Goal: Transaction & Acquisition: Book appointment/travel/reservation

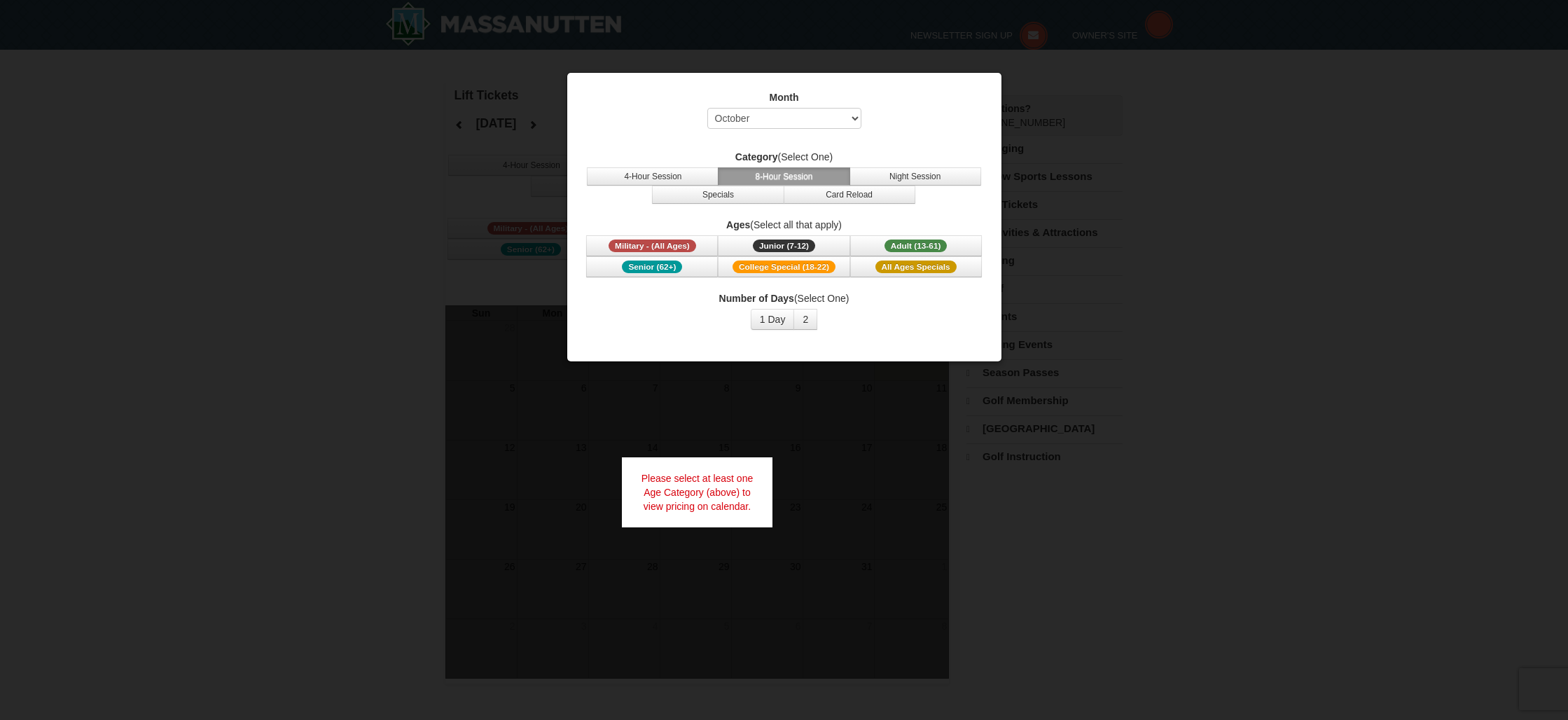
select select "10"
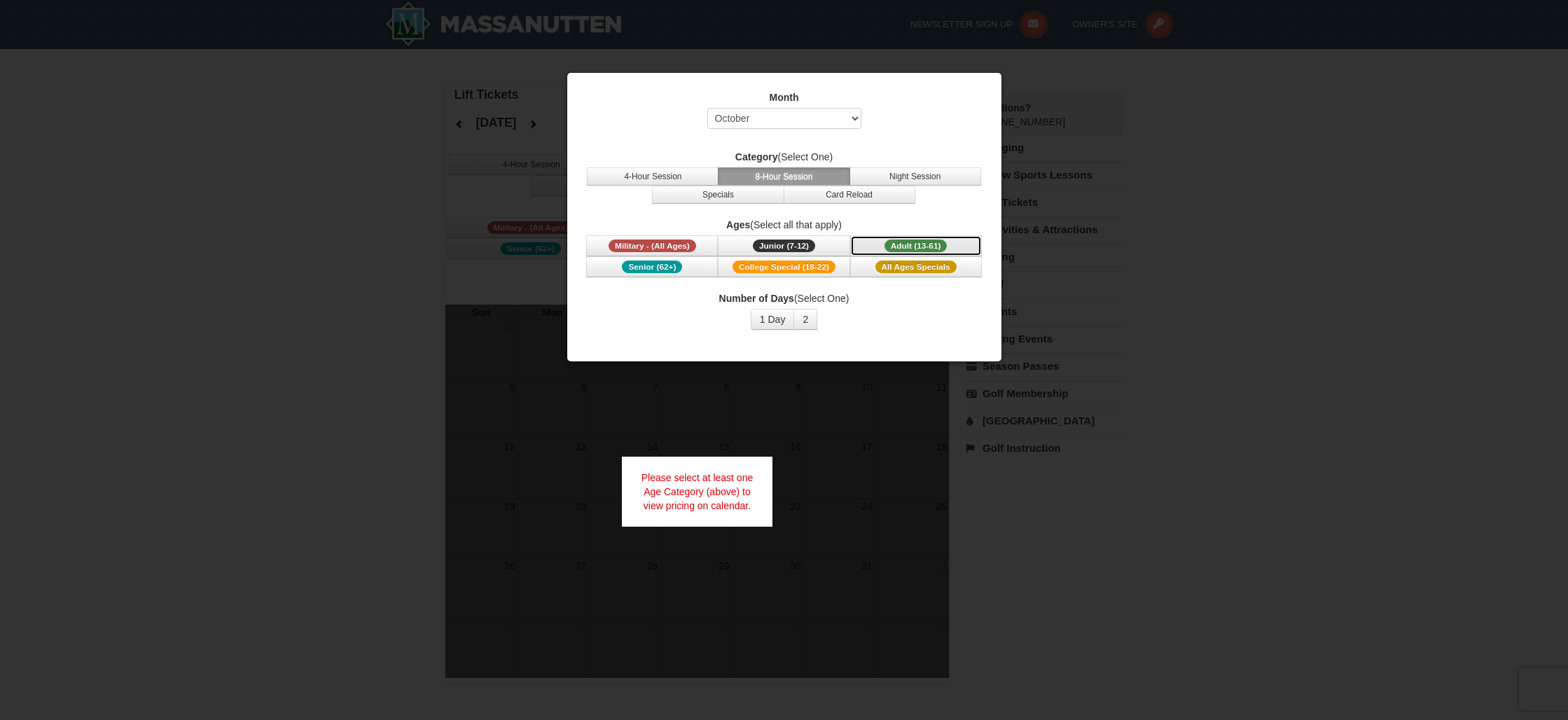
click at [905, 245] on span "Adult (13-61)" at bounding box center [915, 245] width 63 height 13
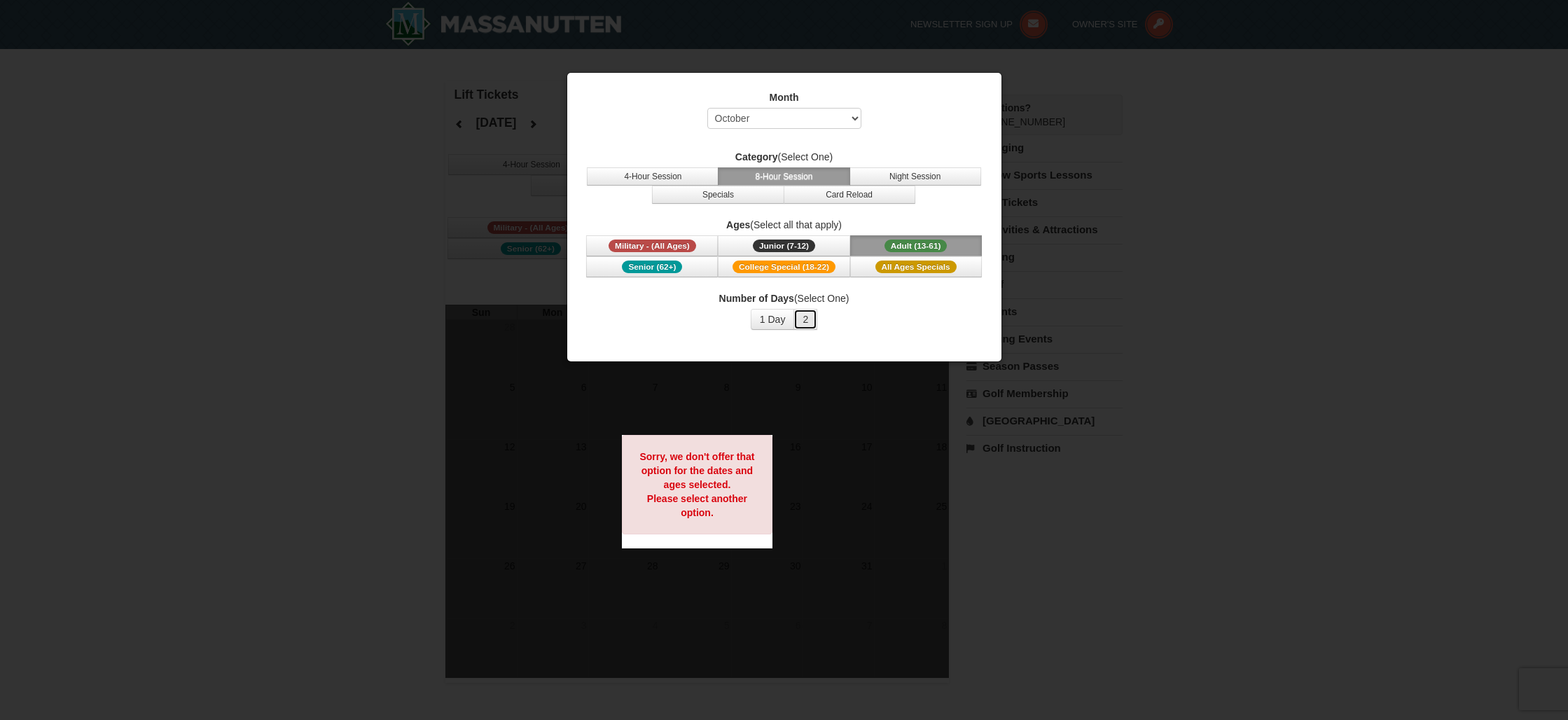
click at [805, 322] on button "2" at bounding box center [806, 319] width 24 height 21
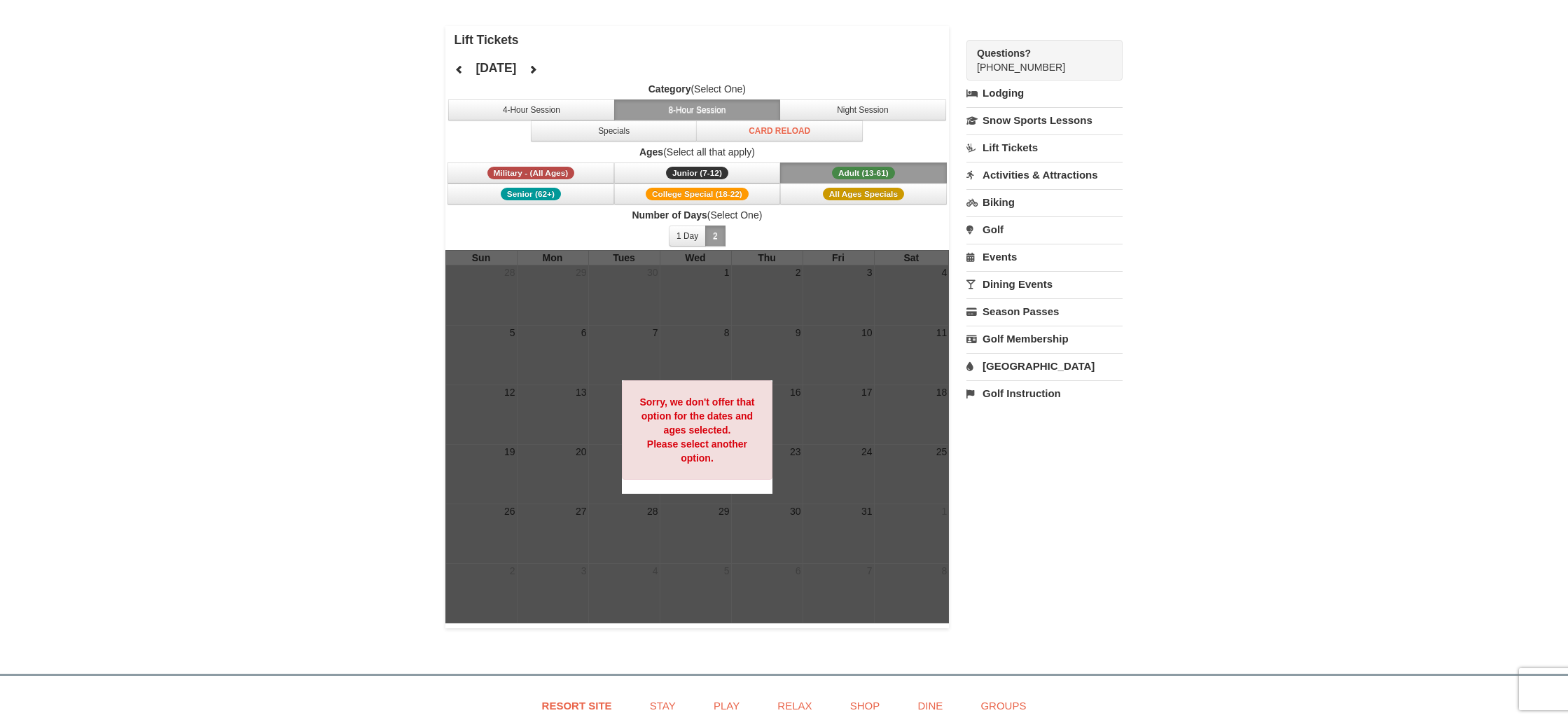
scroll to position [38, 0]
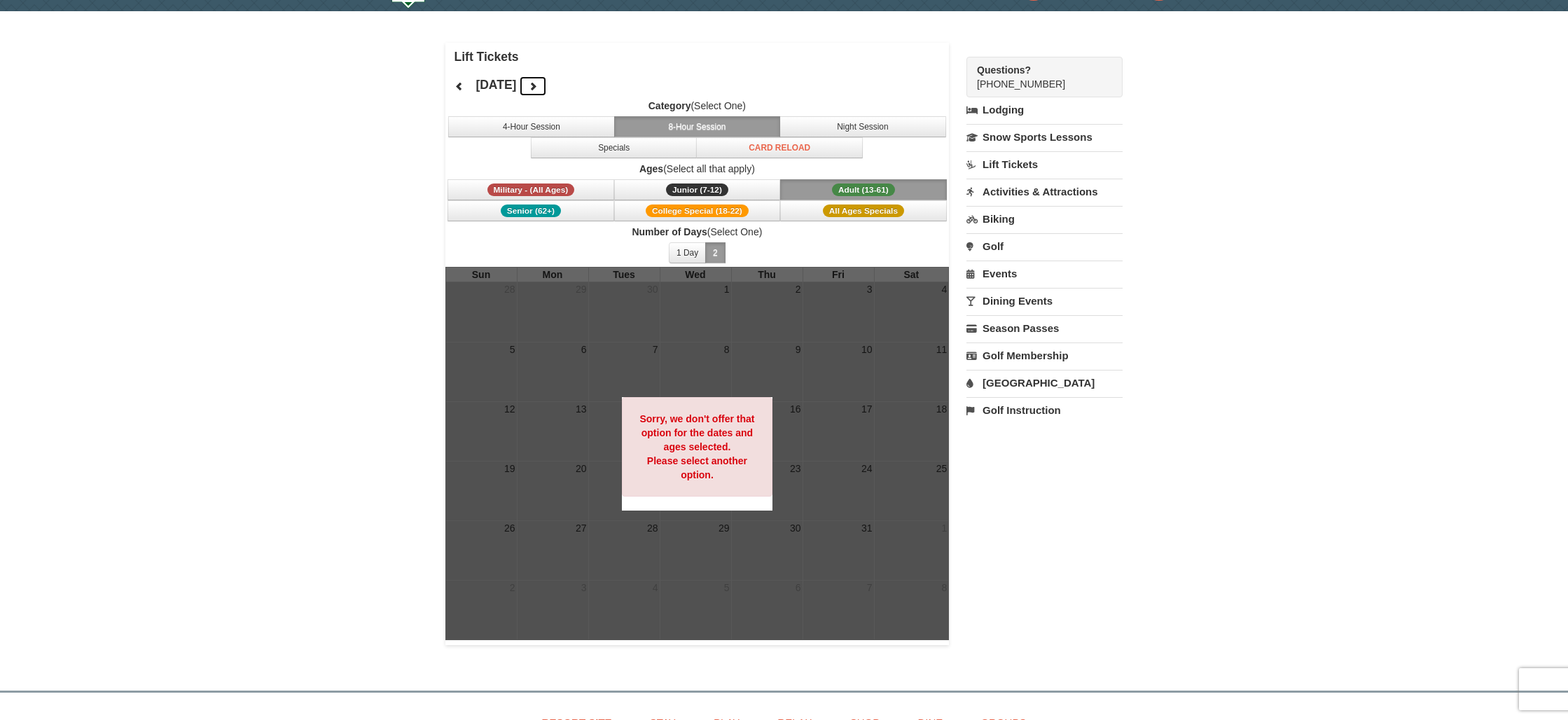
click at [538, 83] on icon at bounding box center [533, 86] width 10 height 10
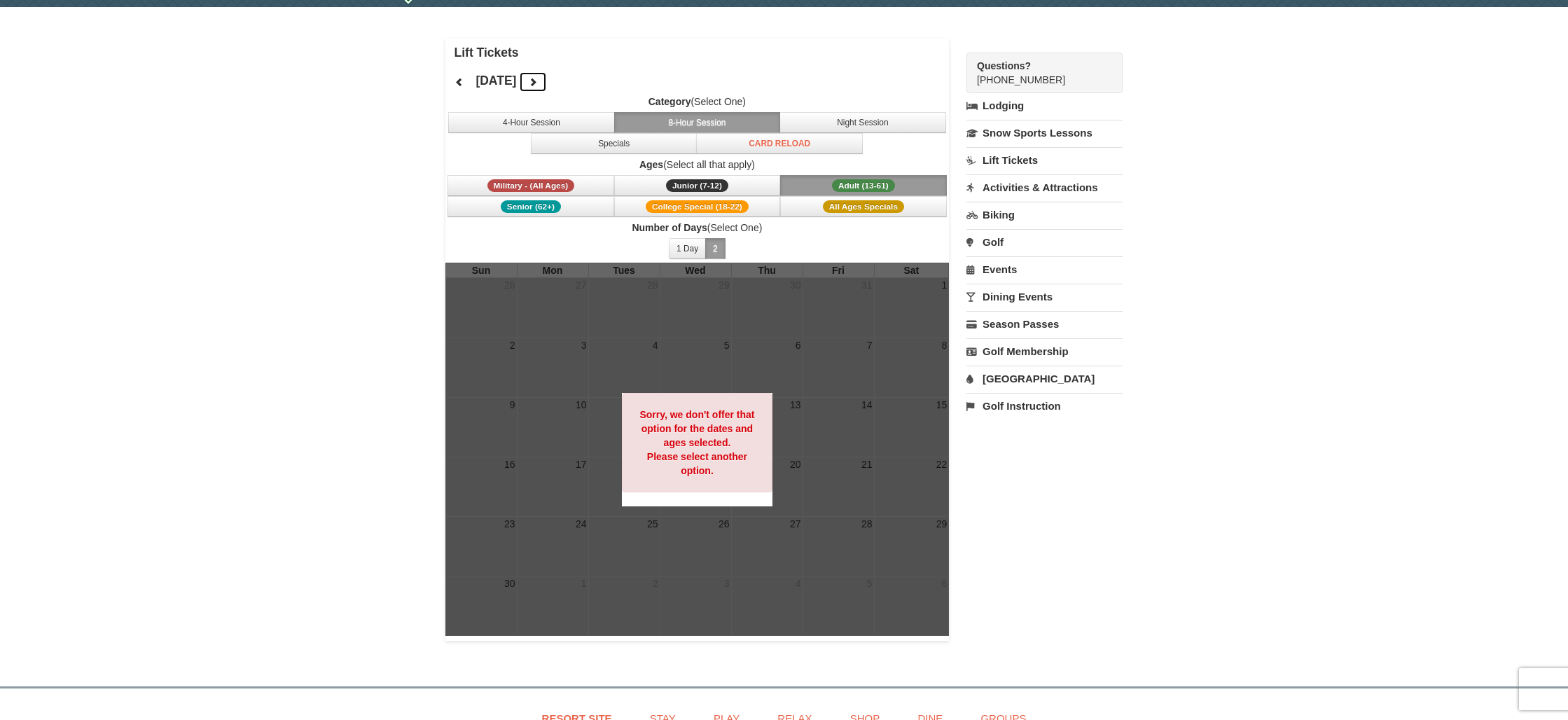
click at [547, 83] on button at bounding box center [533, 81] width 28 height 21
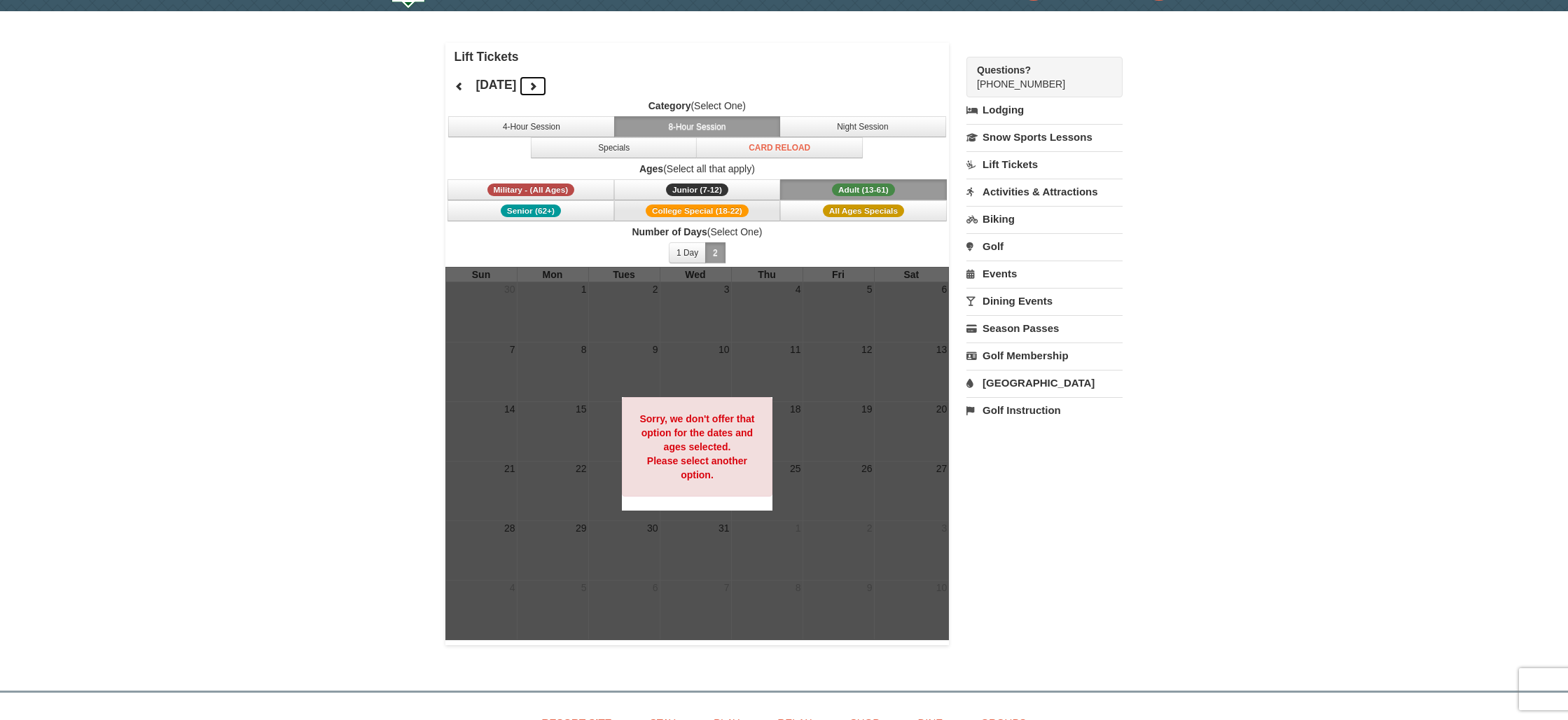
scroll to position [35, 0]
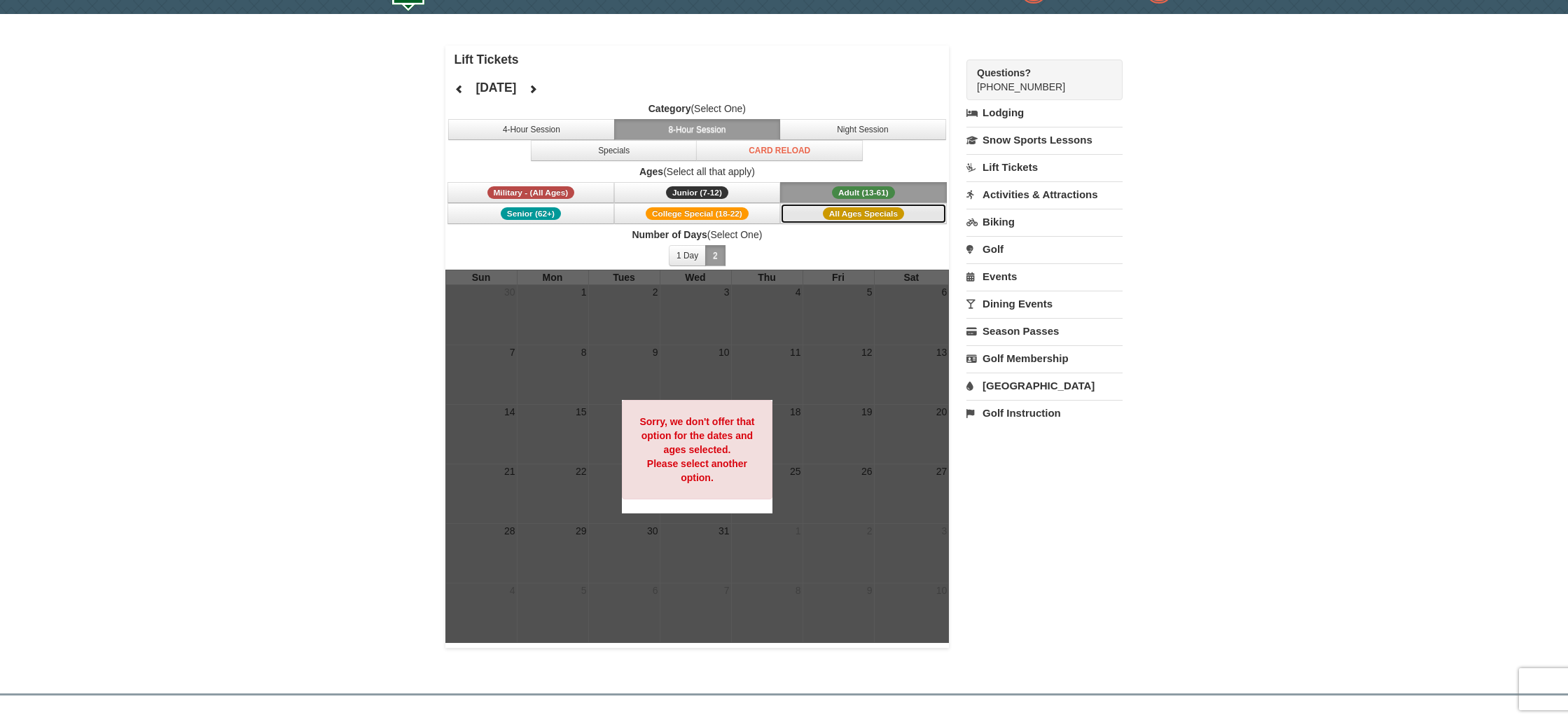
click at [832, 215] on span "All Ages Specials" at bounding box center [862, 213] width 81 height 13
click at [873, 184] on button "Adult (13-61) (13 - 61)" at bounding box center [863, 192] width 167 height 21
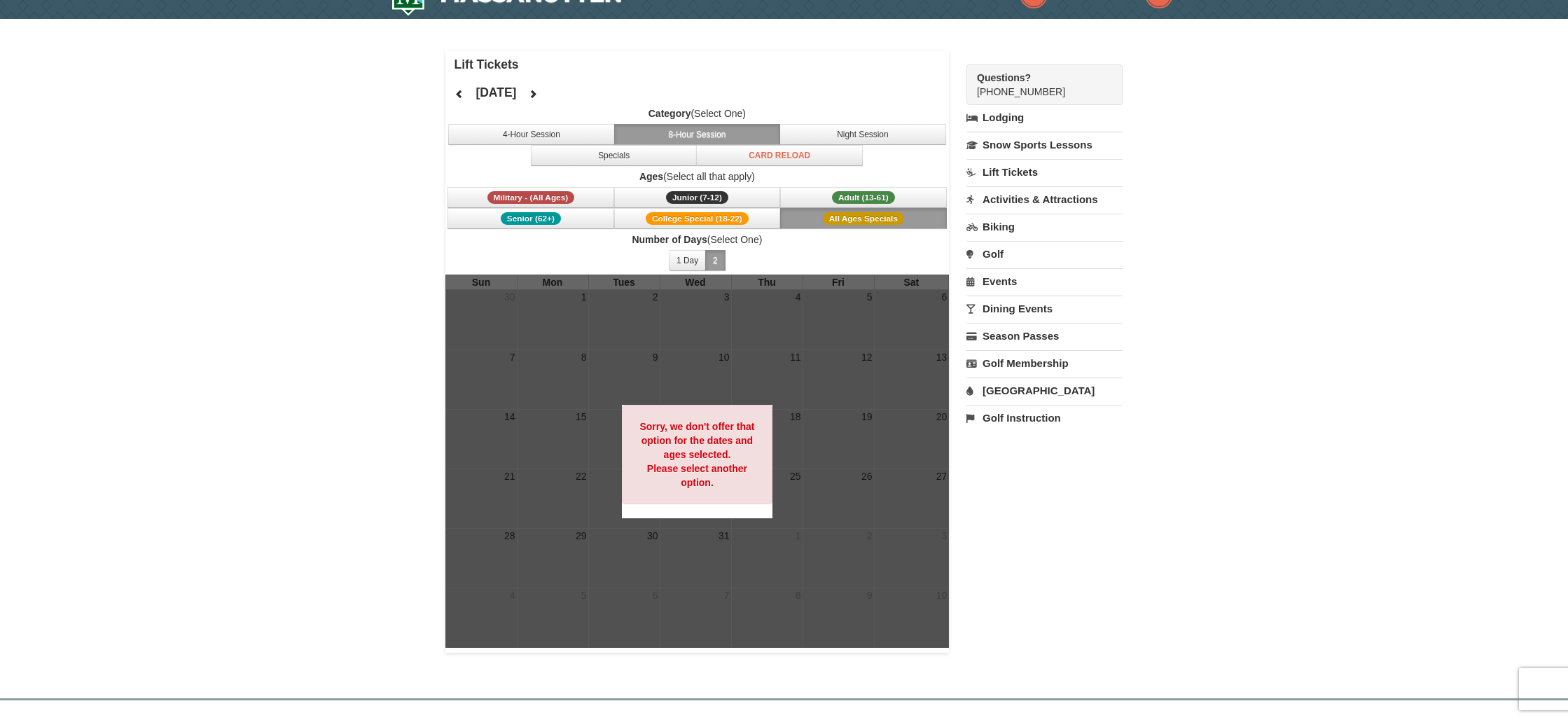
click at [730, 129] on button "8-Hour Session" at bounding box center [698, 133] width 167 height 21
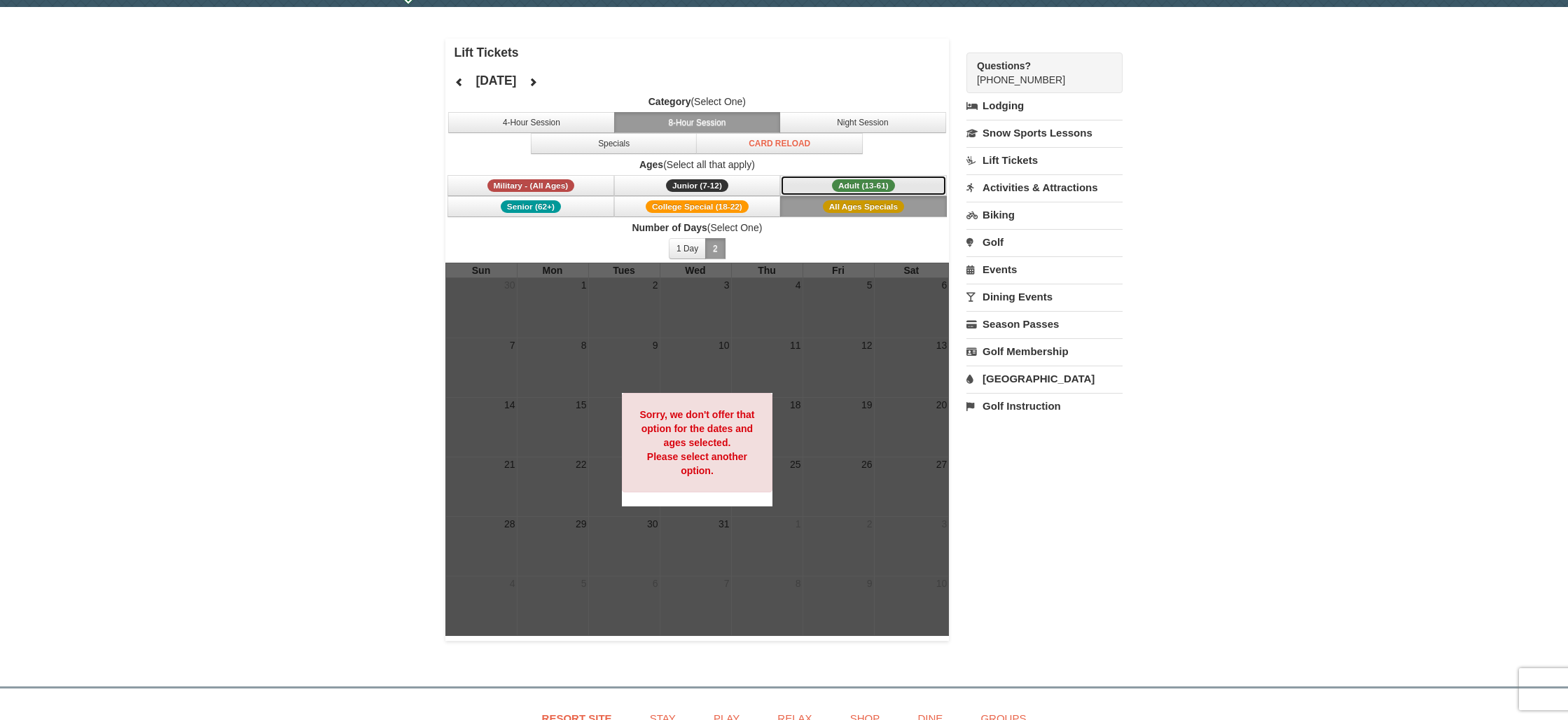
click at [847, 191] on button "Adult (13-61) (13 - 61)" at bounding box center [863, 184] width 167 height 21
click at [854, 202] on span "All Ages Specials" at bounding box center [862, 206] width 81 height 13
click at [538, 78] on icon at bounding box center [533, 81] width 10 height 10
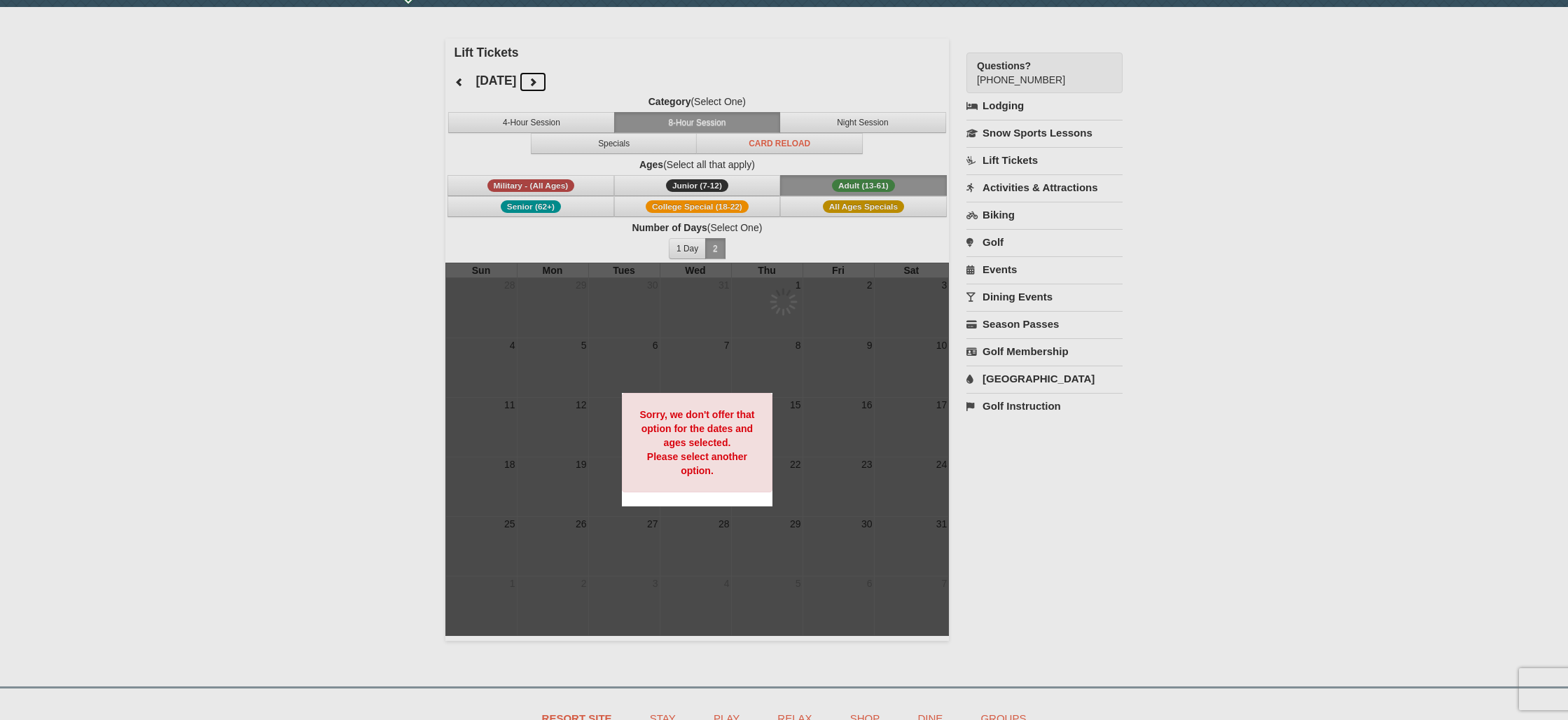
scroll to position [40, 0]
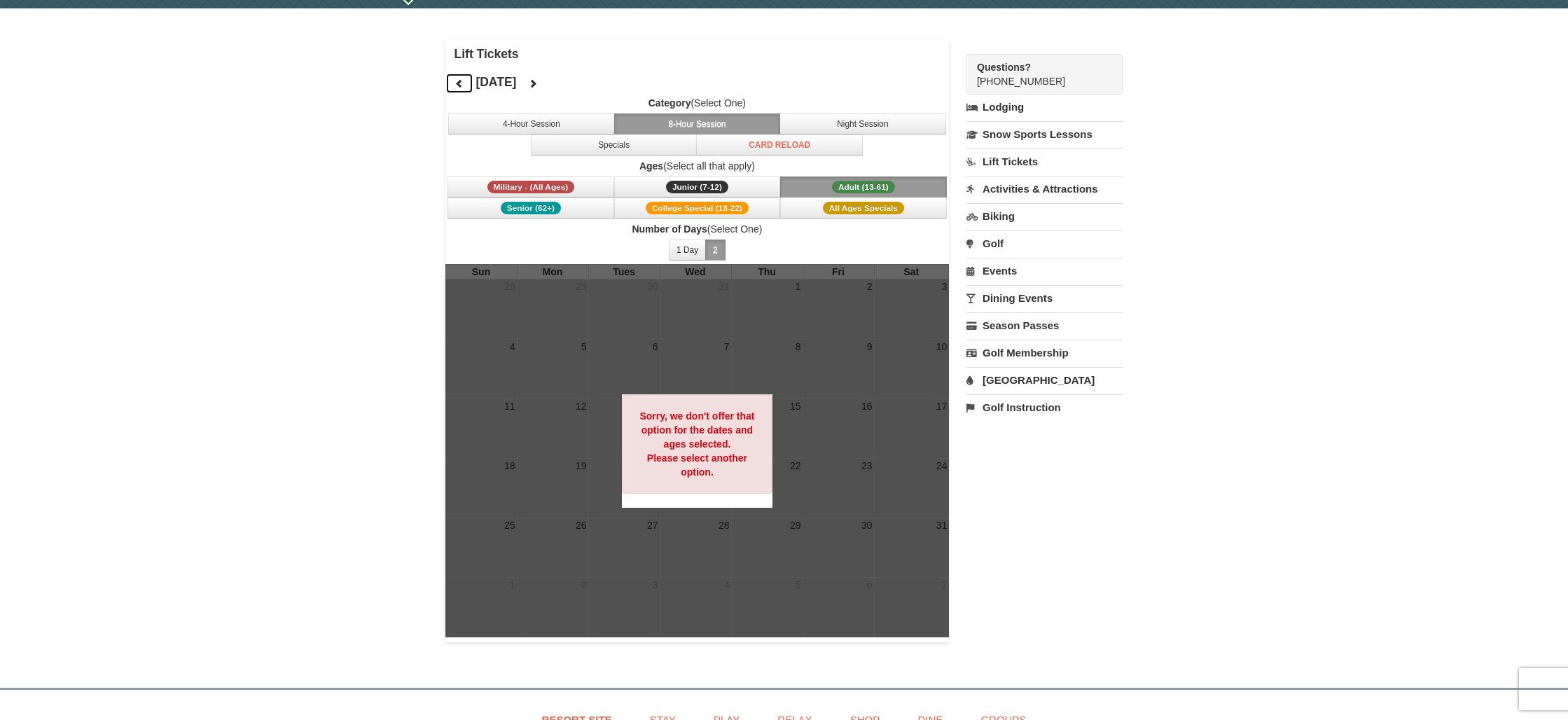
click at [463, 78] on icon at bounding box center [459, 83] width 10 height 10
click at [838, 185] on span "Adult (13-61)" at bounding box center [863, 186] width 63 height 13
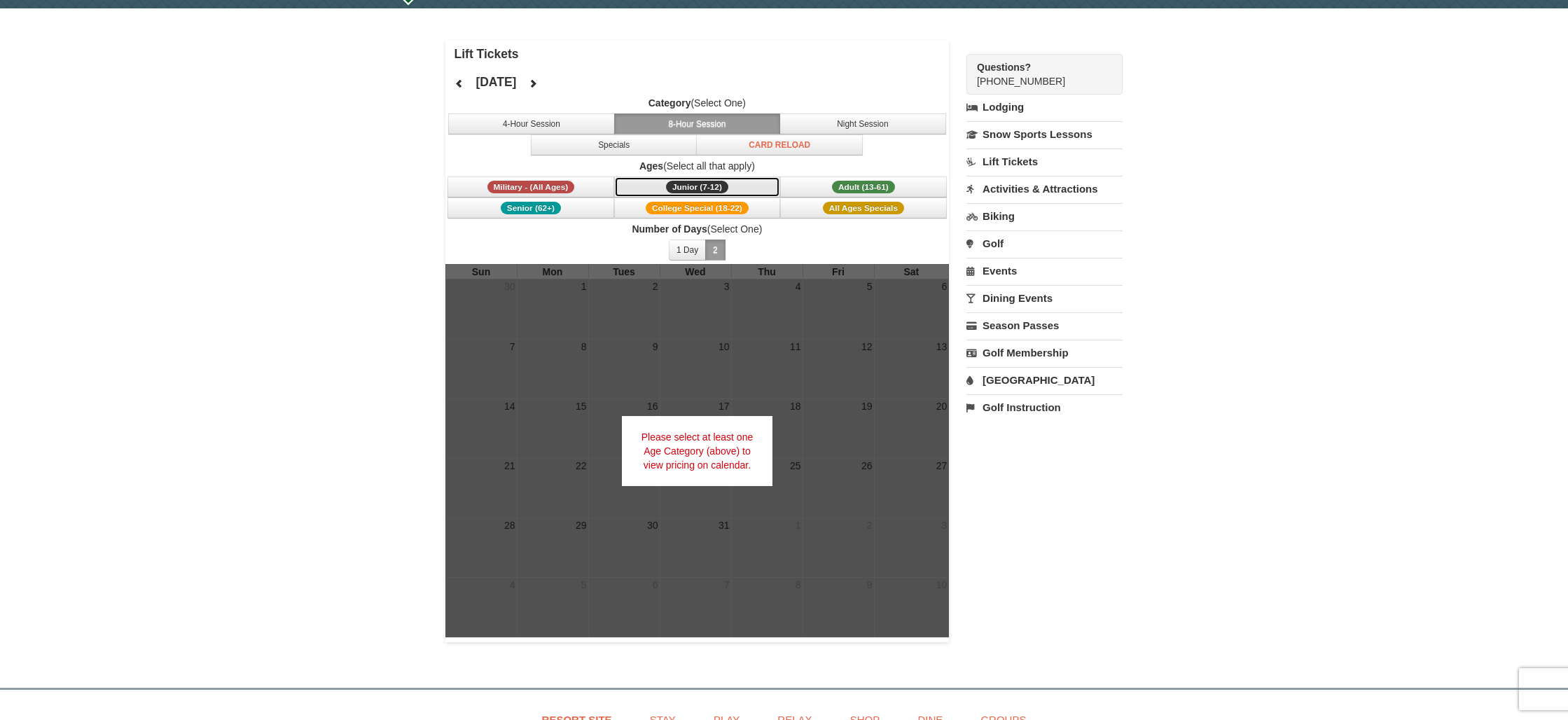
click at [675, 186] on span "Junior (7-12)" at bounding box center [698, 186] width 63 height 13
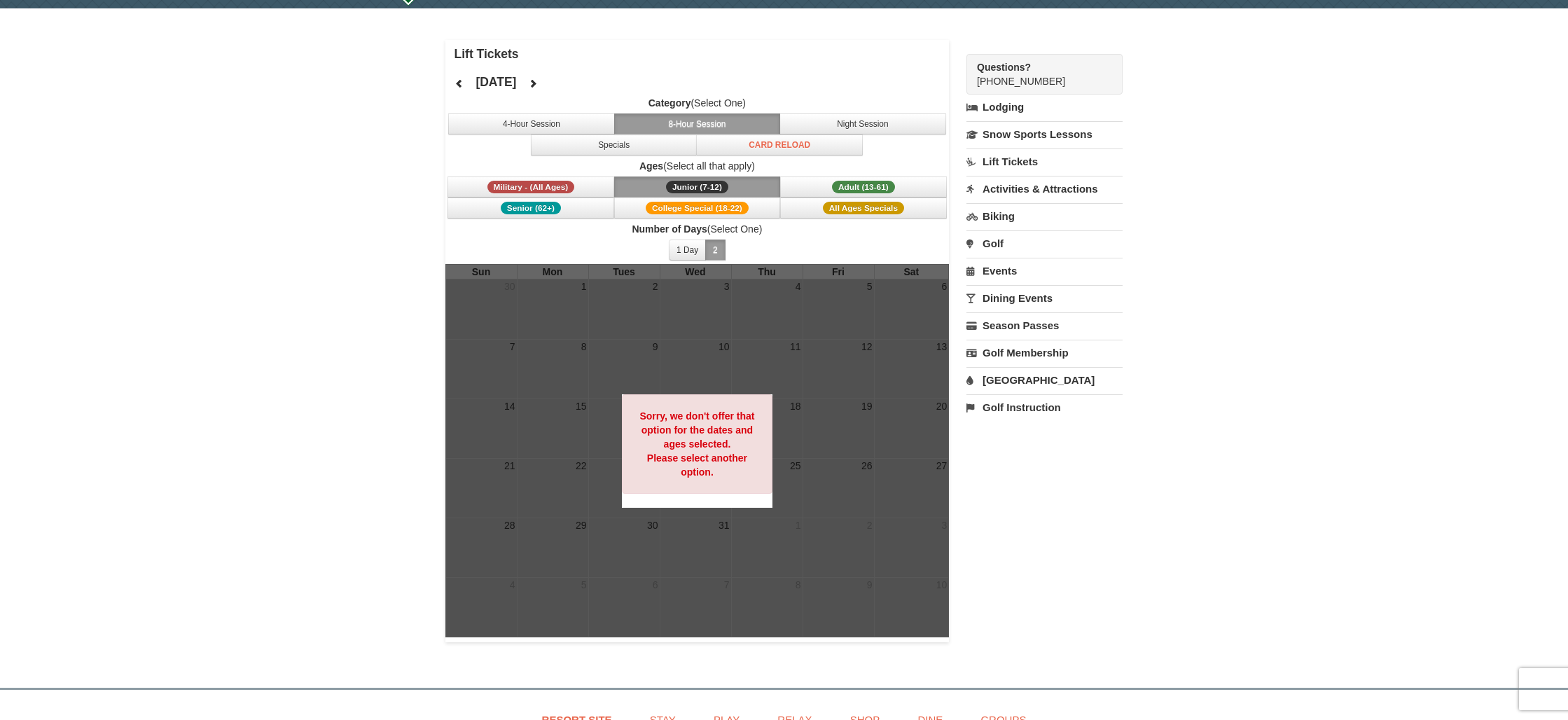
click at [759, 188] on button "Junior (7-12) (7 - 12)" at bounding box center [698, 186] width 167 height 21
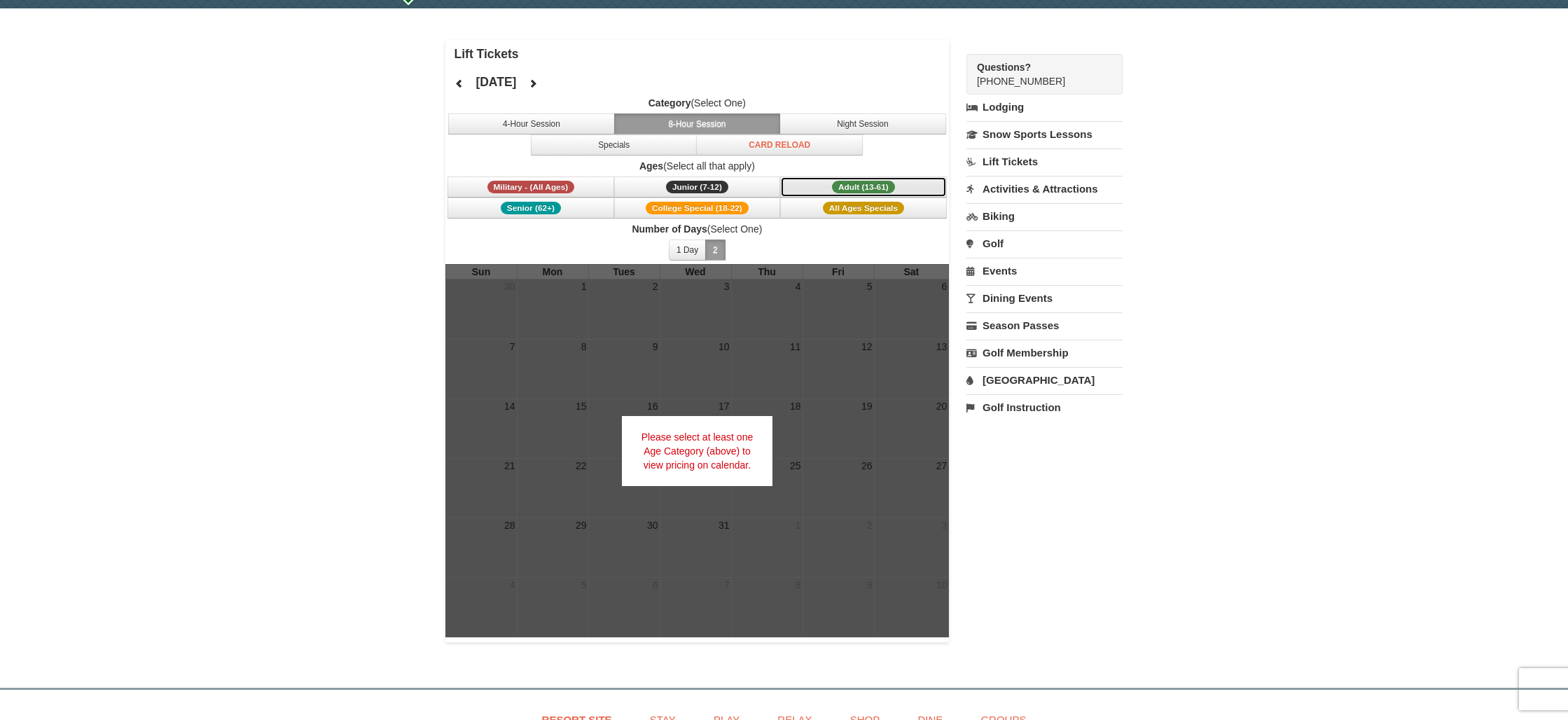
click at [806, 189] on button "Adult (13-61) (13 - 61)" at bounding box center [863, 186] width 167 height 21
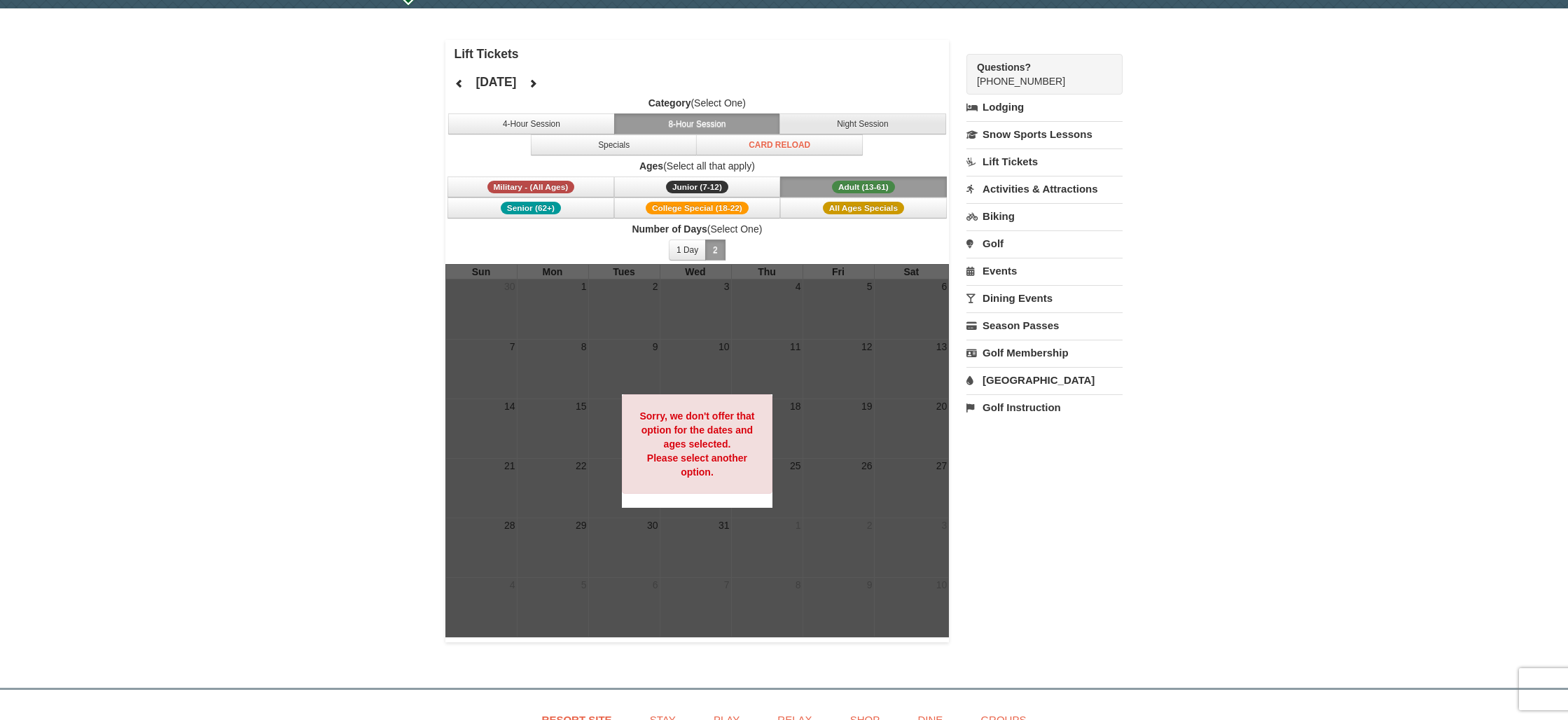
scroll to position [43, 0]
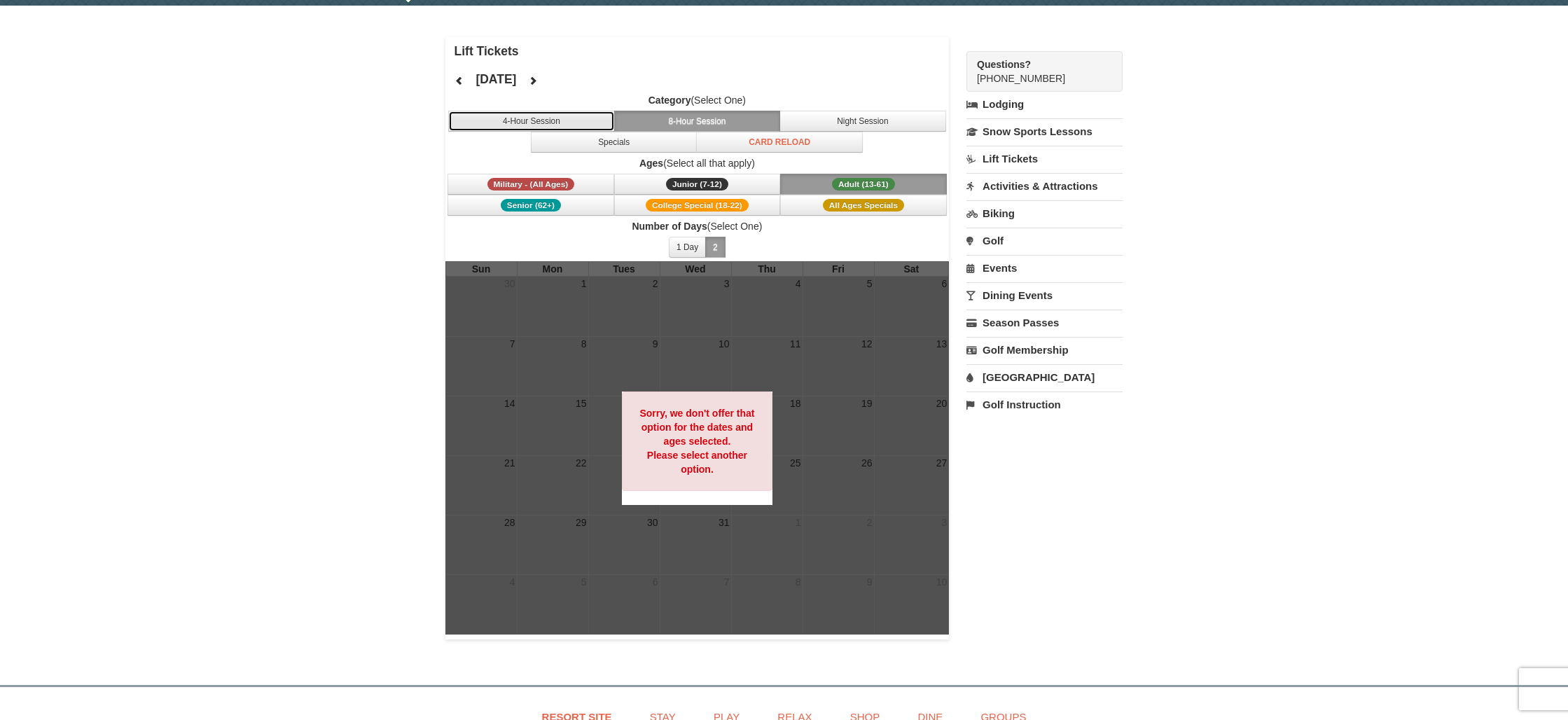
click at [586, 118] on button "4-Hour Session" at bounding box center [532, 121] width 167 height 21
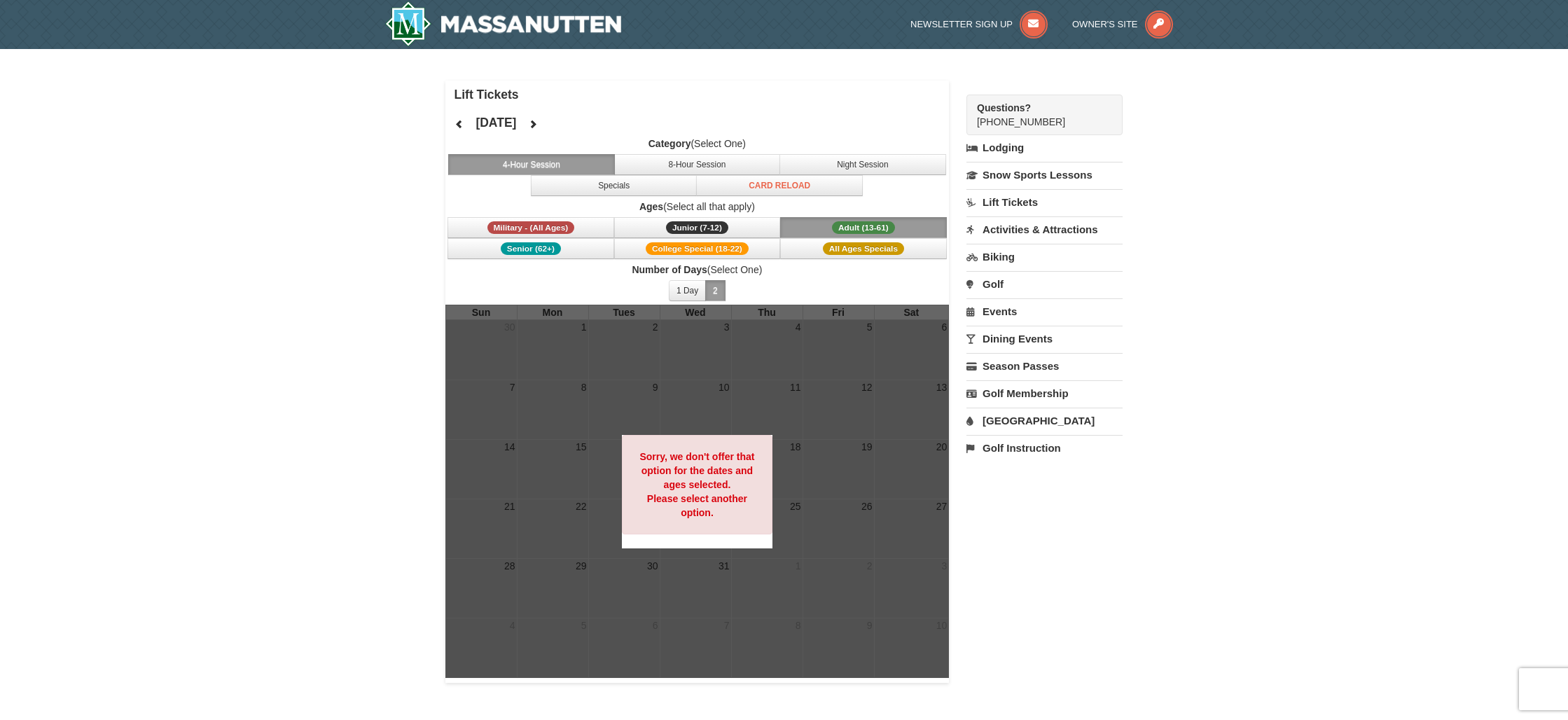
click at [1016, 204] on link "Lift Tickets" at bounding box center [1044, 202] width 156 height 26
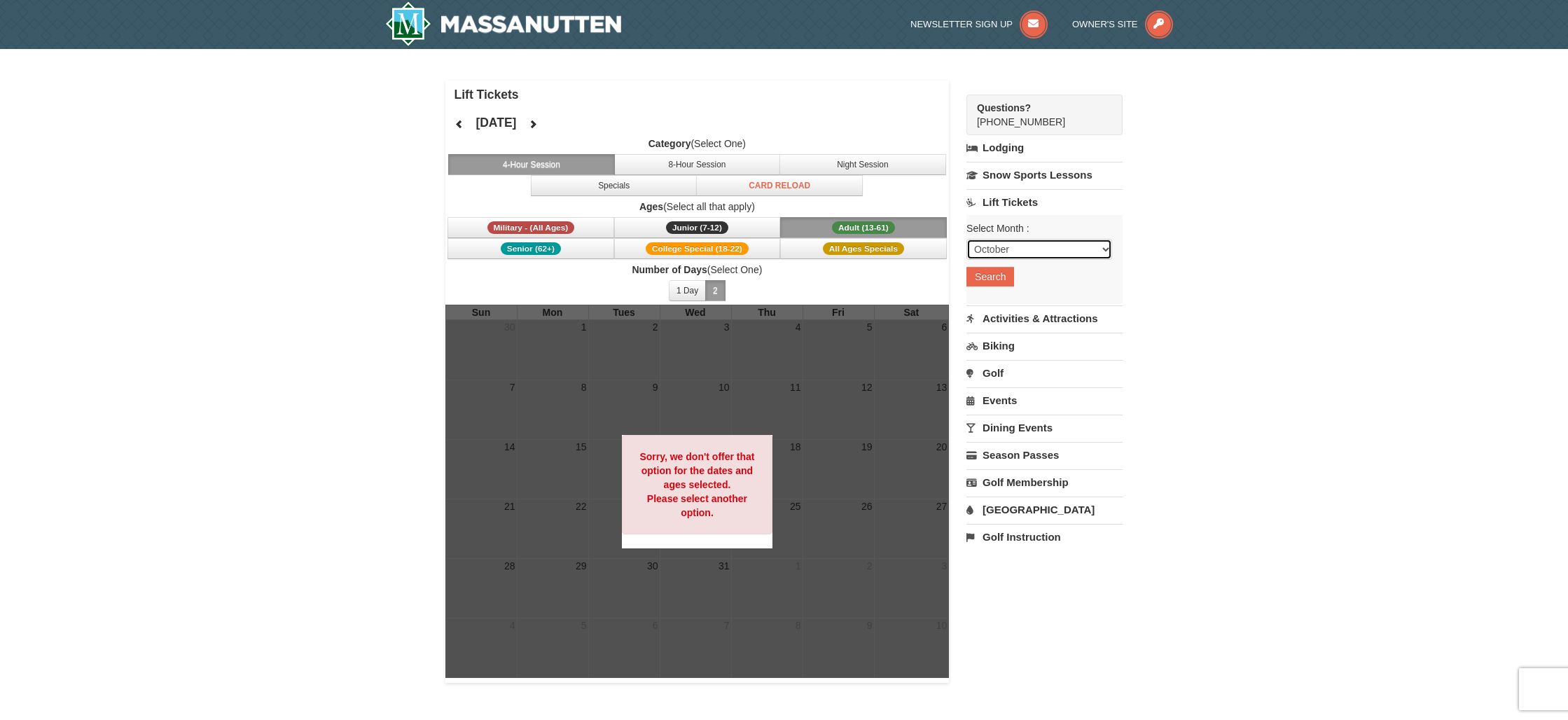
click at [1048, 253] on select "October November December January February March April May June July August Sep…" at bounding box center [1039, 248] width 145 height 21
select select "12"
click at [1009, 283] on button "Search" at bounding box center [990, 277] width 48 height 20
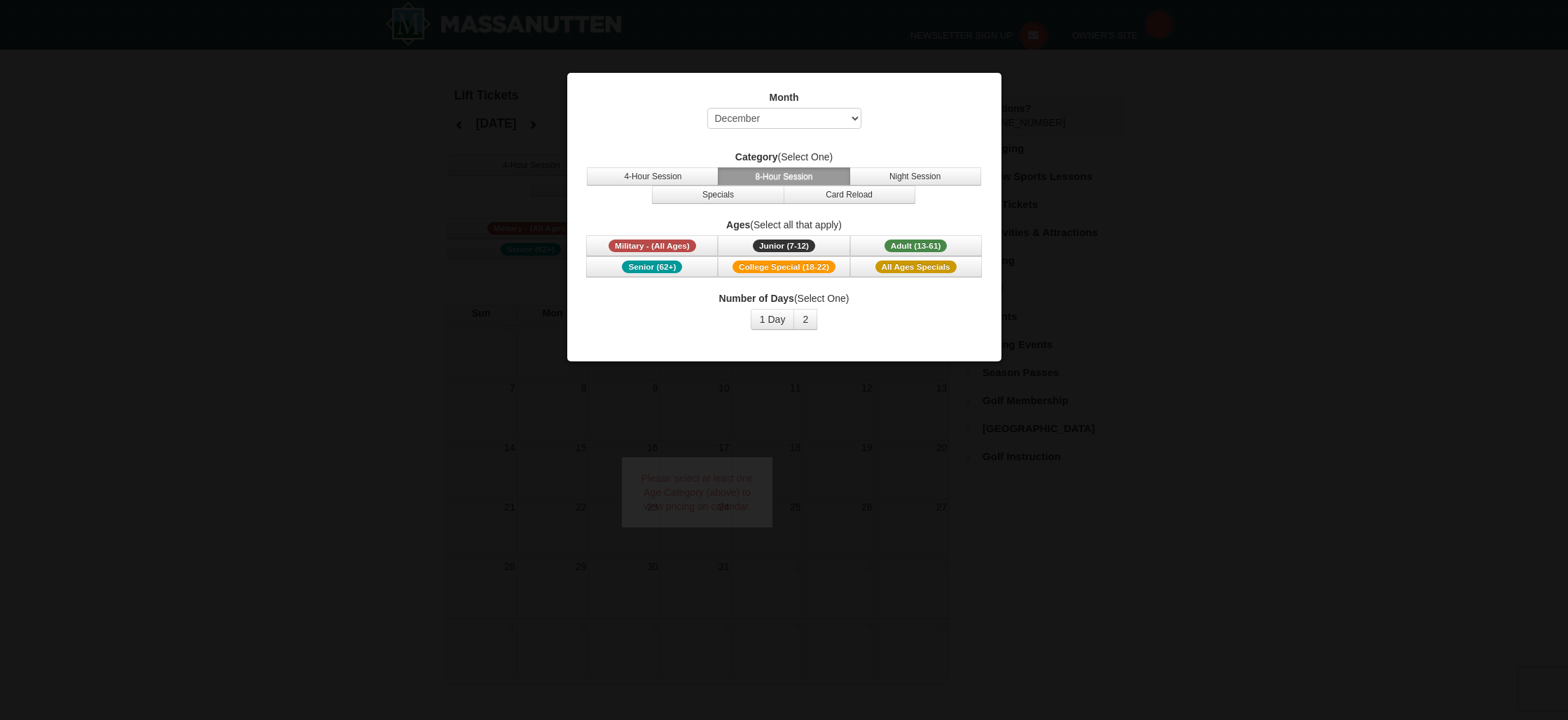
select select "12"
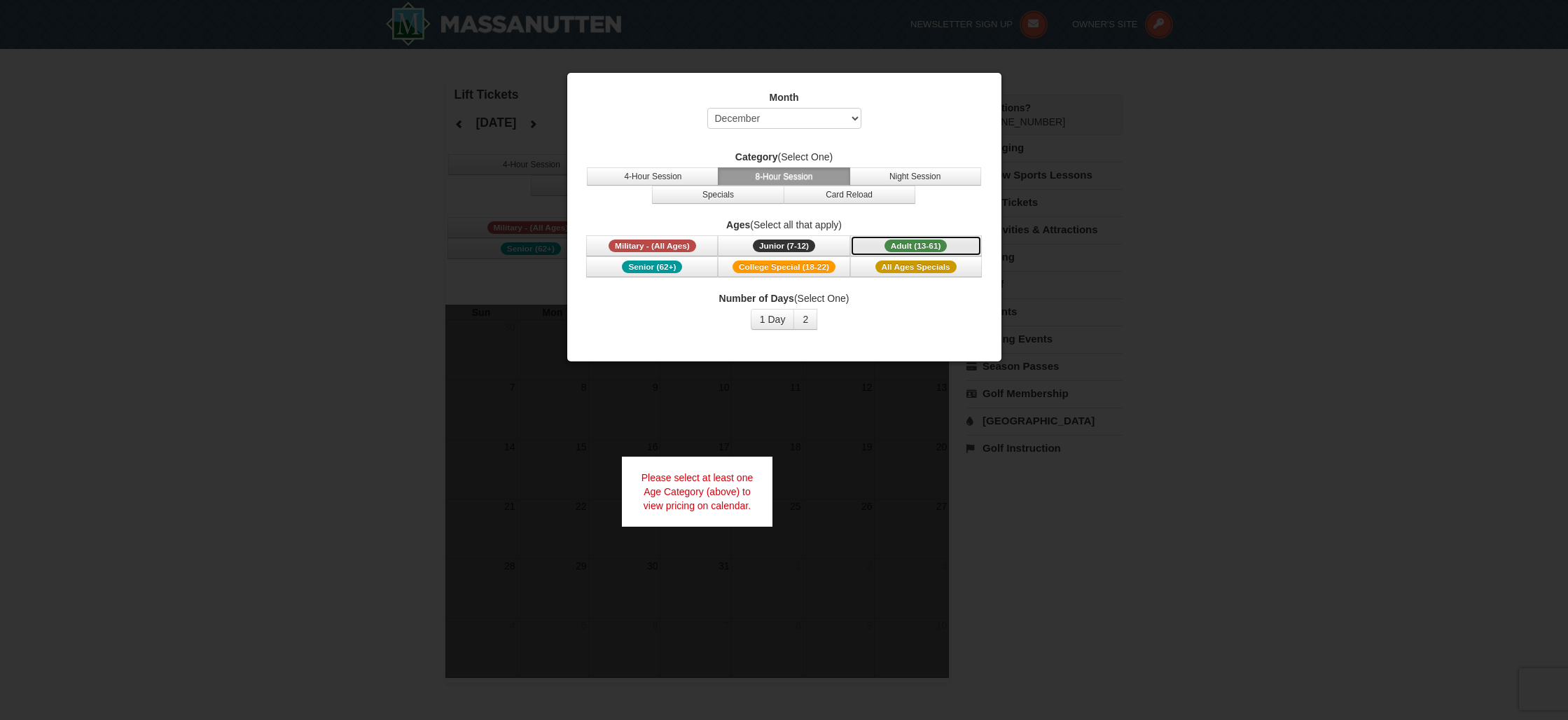
click at [961, 245] on button "Adult (13-61) (13 - 61)" at bounding box center [915, 245] width 131 height 21
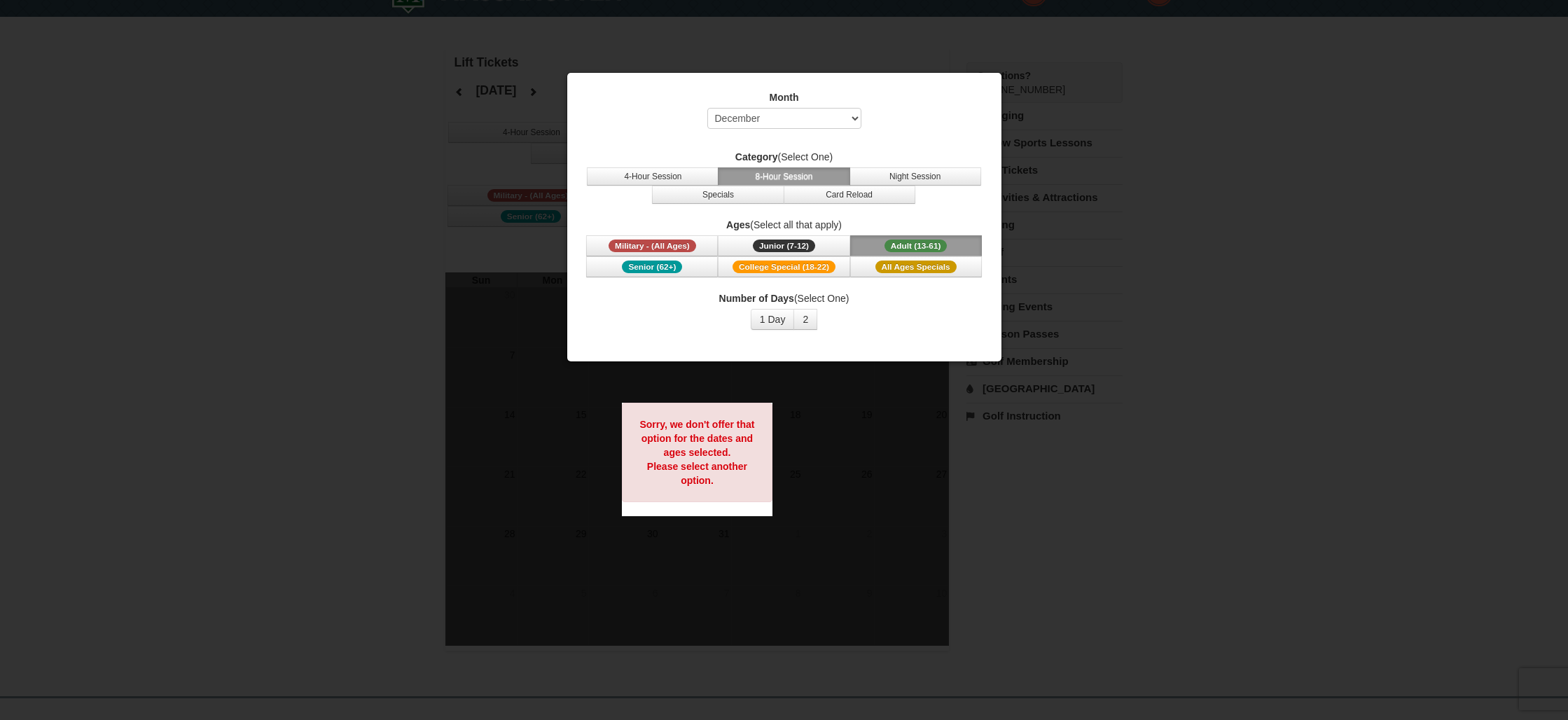
scroll to position [42, 0]
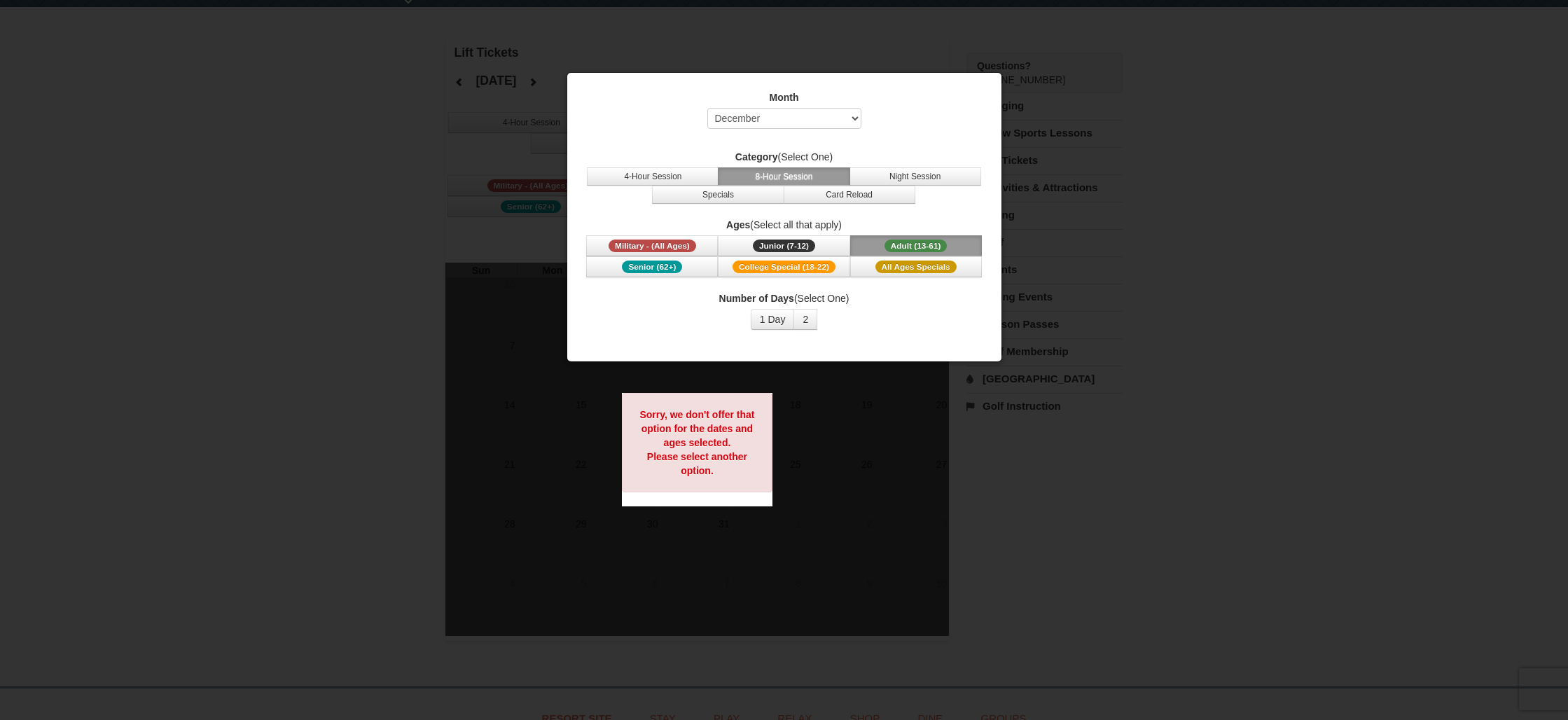
click at [1232, 163] on div at bounding box center [784, 360] width 1568 height 720
click at [486, 82] on div at bounding box center [784, 360] width 1568 height 720
